Goal: Task Accomplishment & Management: Manage account settings

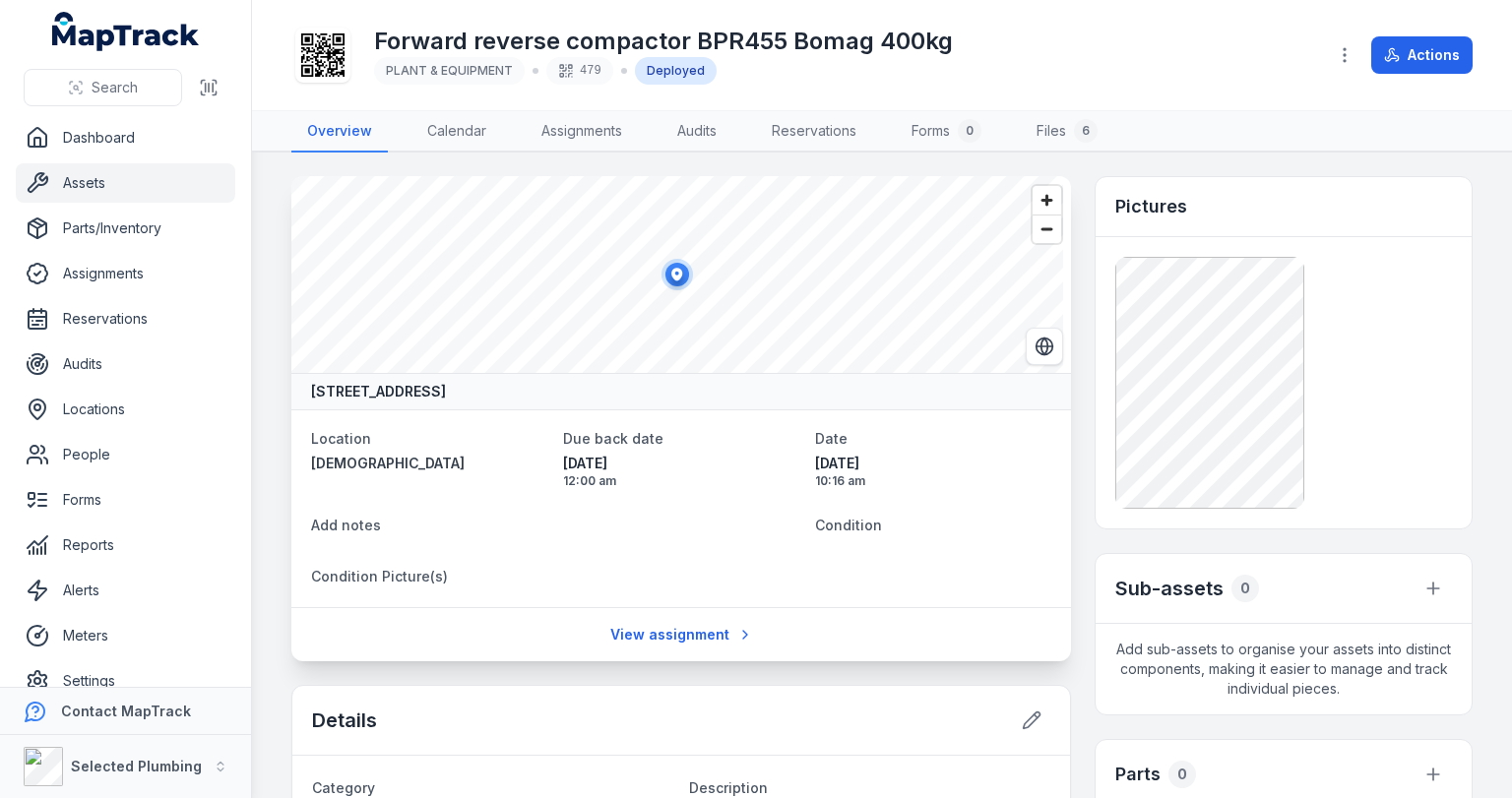
scroll to position [393, 0]
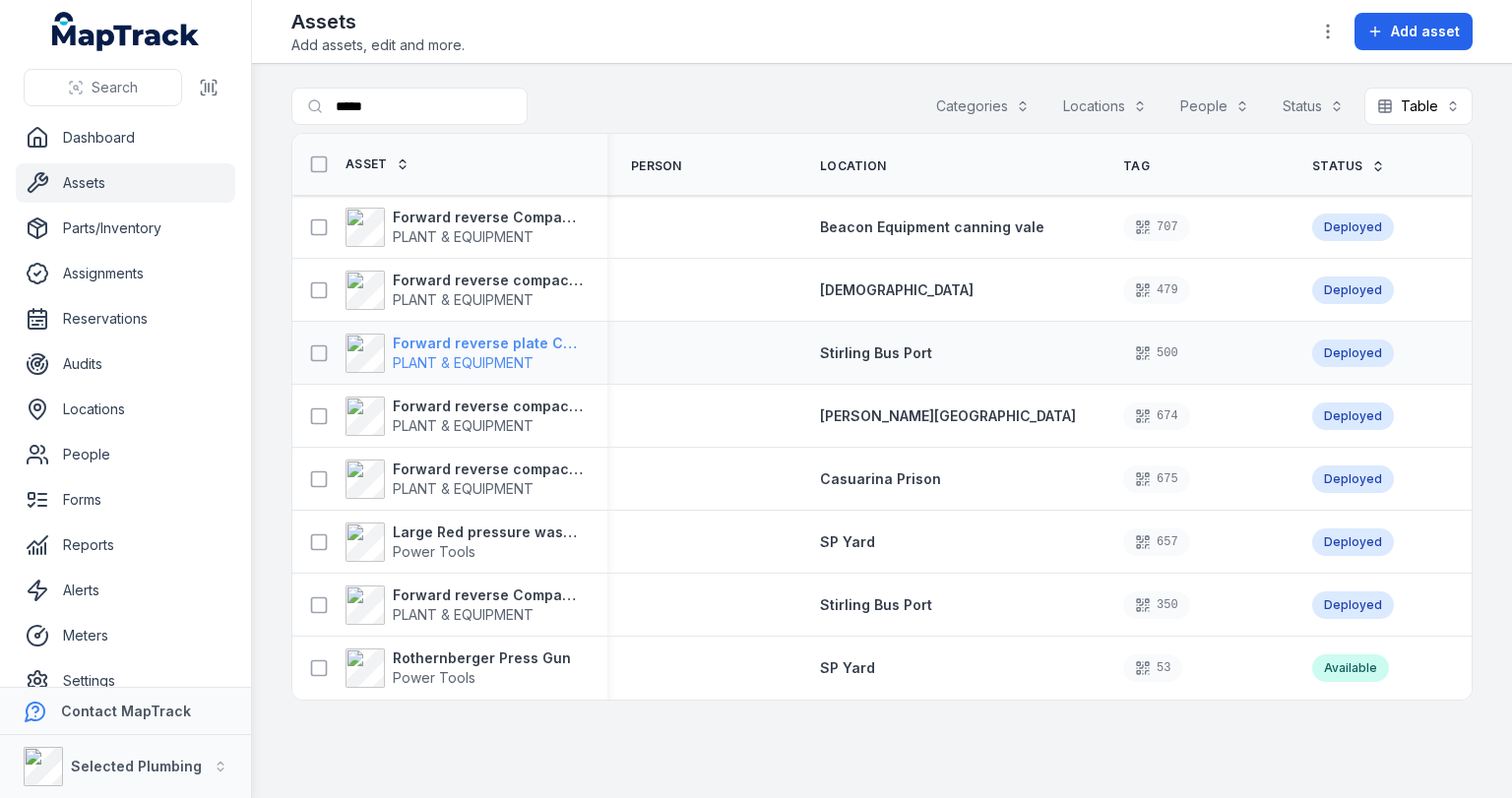
click at [430, 341] on strong "Forward reverse plate Compactor MVH308D Mikasa 361kg" at bounding box center [488, 344] width 191 height 20
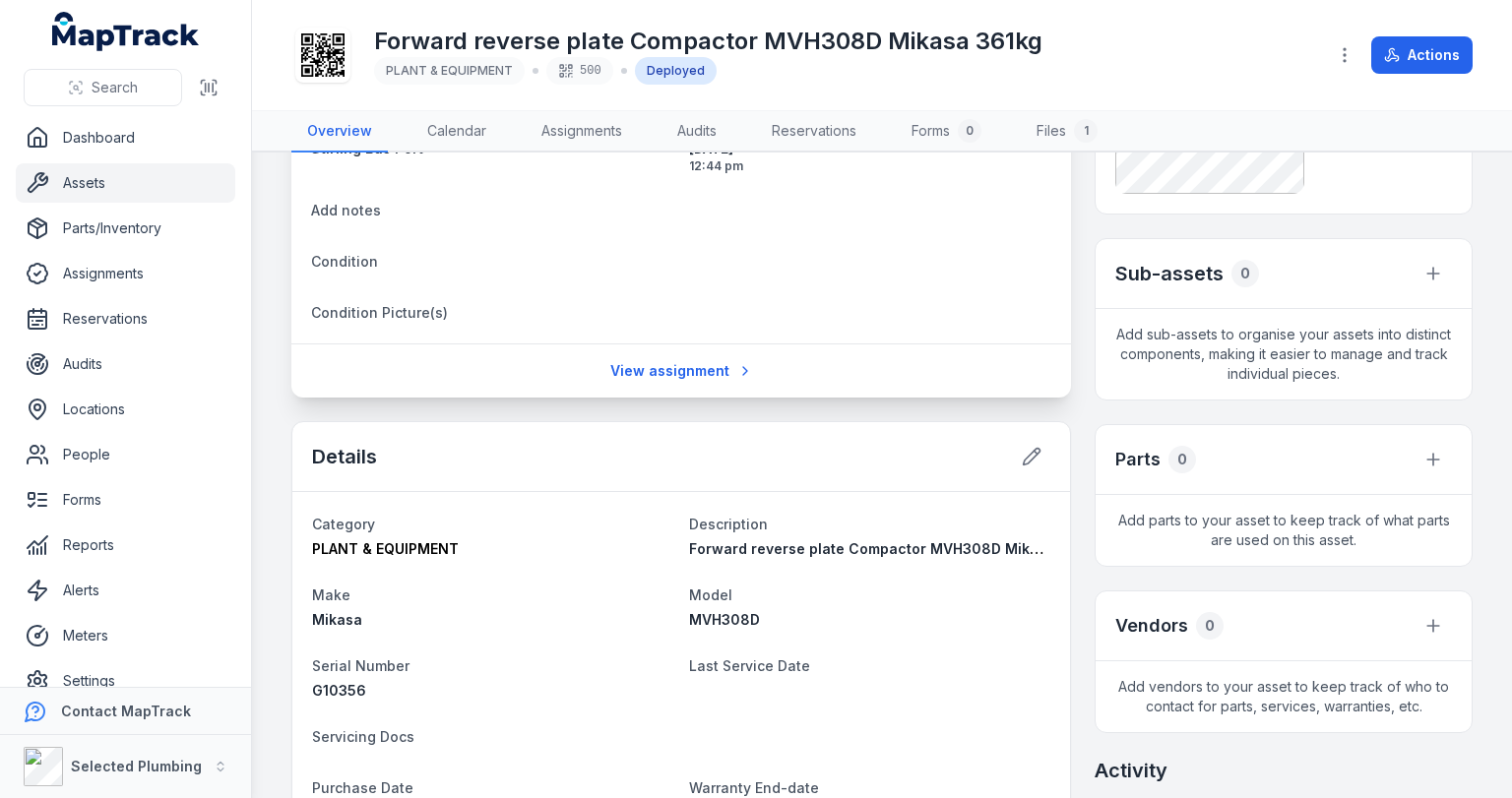
scroll to position [393, 0]
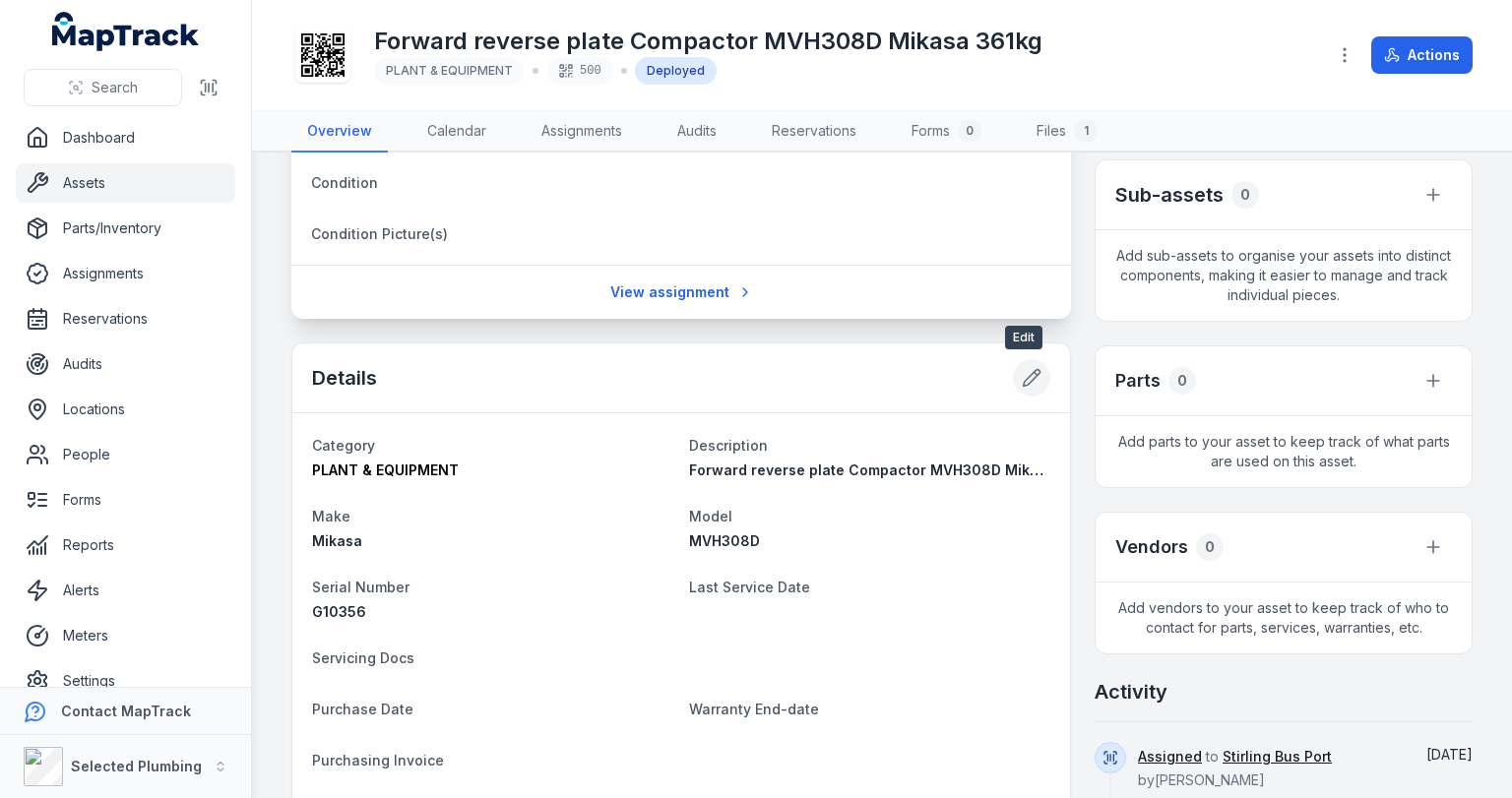
click at [1024, 377] on icon at bounding box center [1032, 378] width 17 height 17
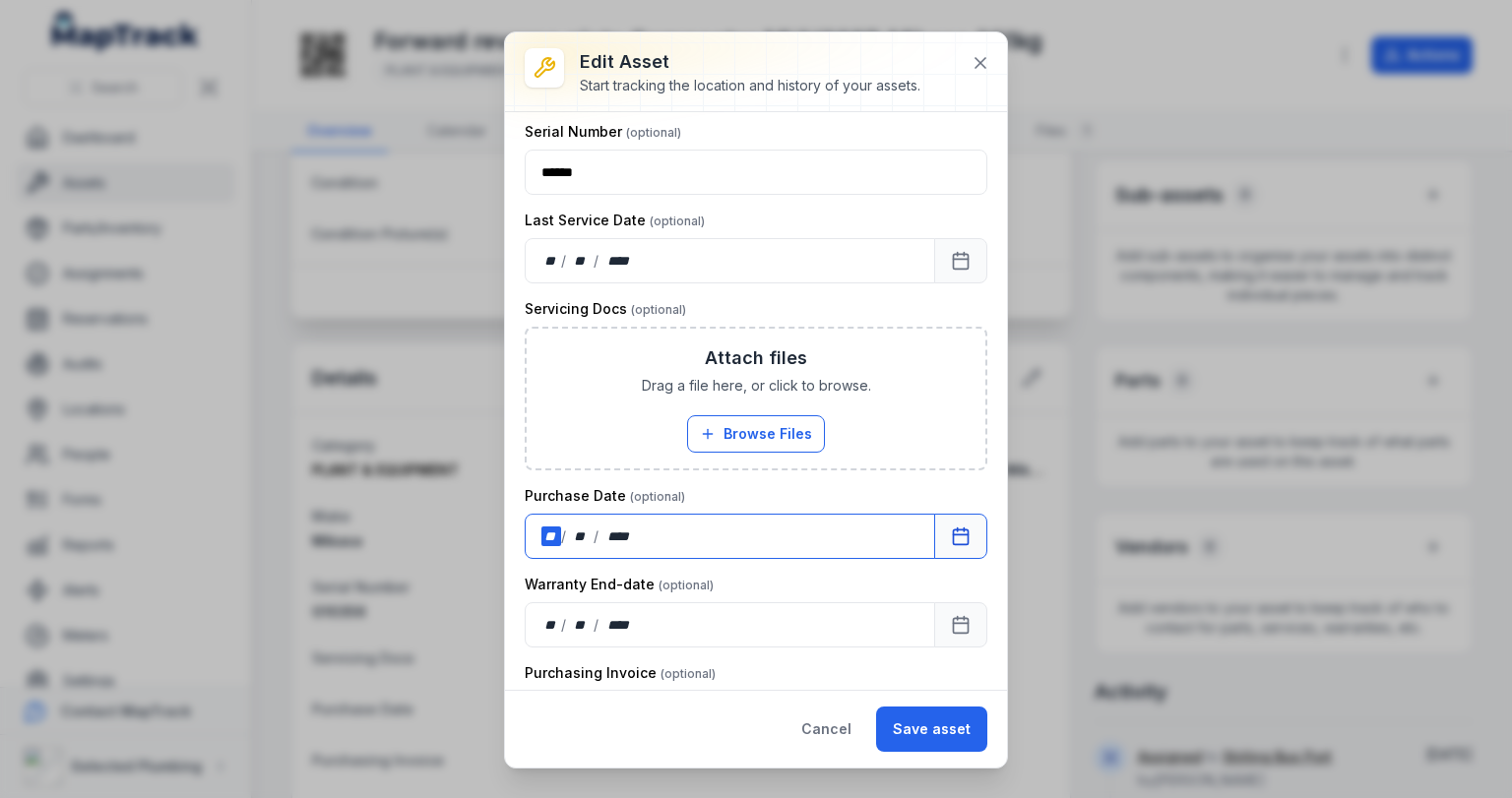
click at [653, 530] on div "** / ** / ****" at bounding box center [729, 536] width 410 height 45
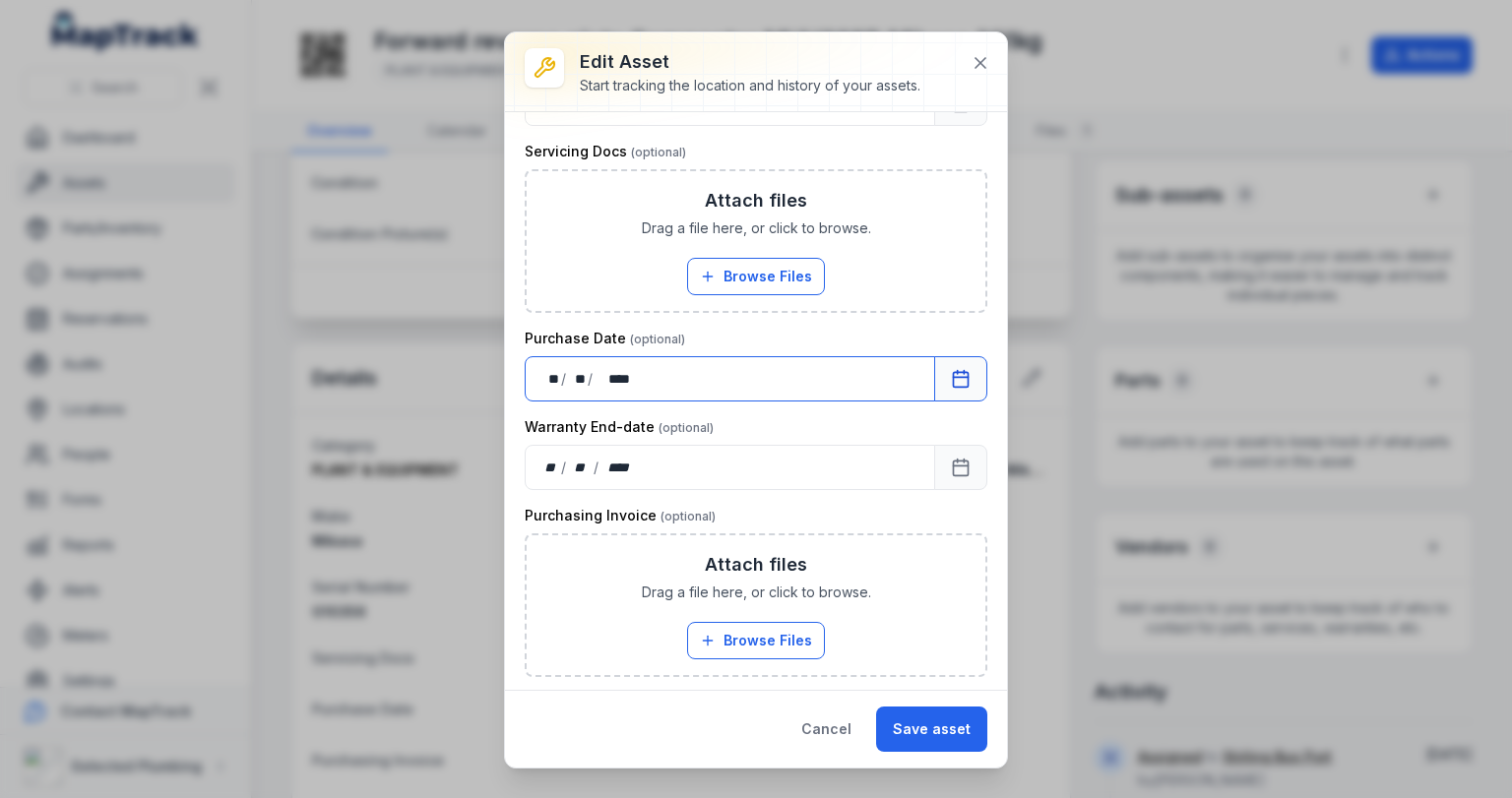
scroll to position [630, 0]
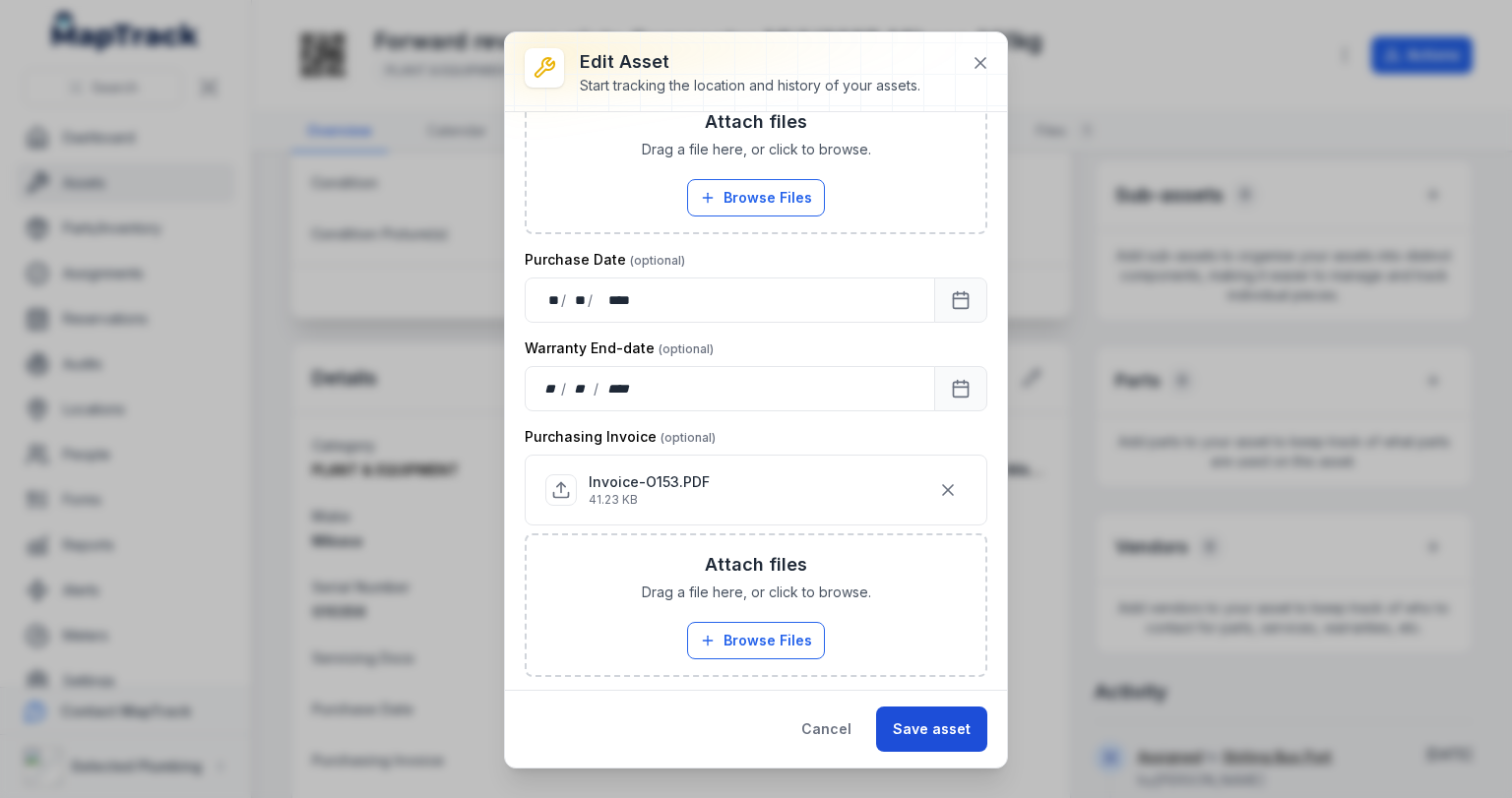
click at [919, 722] on button "Save asset" at bounding box center [931, 729] width 111 height 45
